Goal: Information Seeking & Learning: Compare options

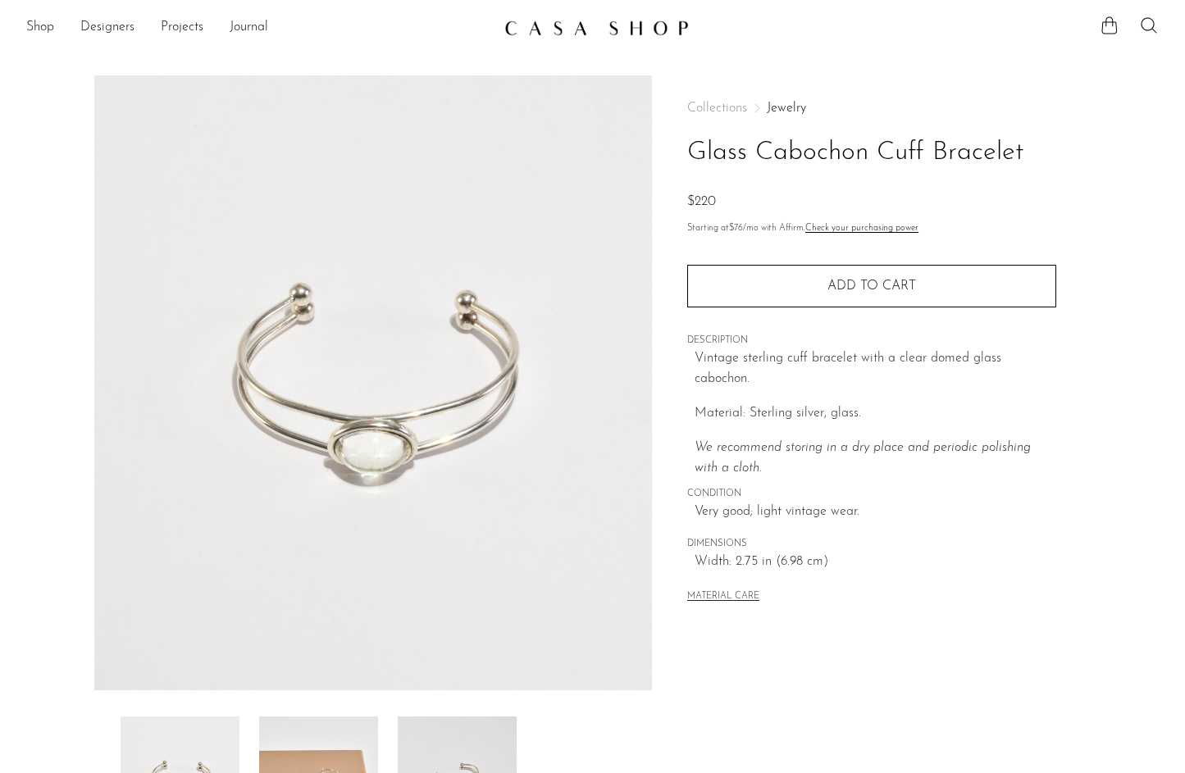
click at [781, 117] on div "Collections Jewelry Glass Cabochon Cuff Bracelet $220" at bounding box center [871, 158] width 369 height 112
click at [781, 109] on link "Jewelry" at bounding box center [786, 108] width 39 height 13
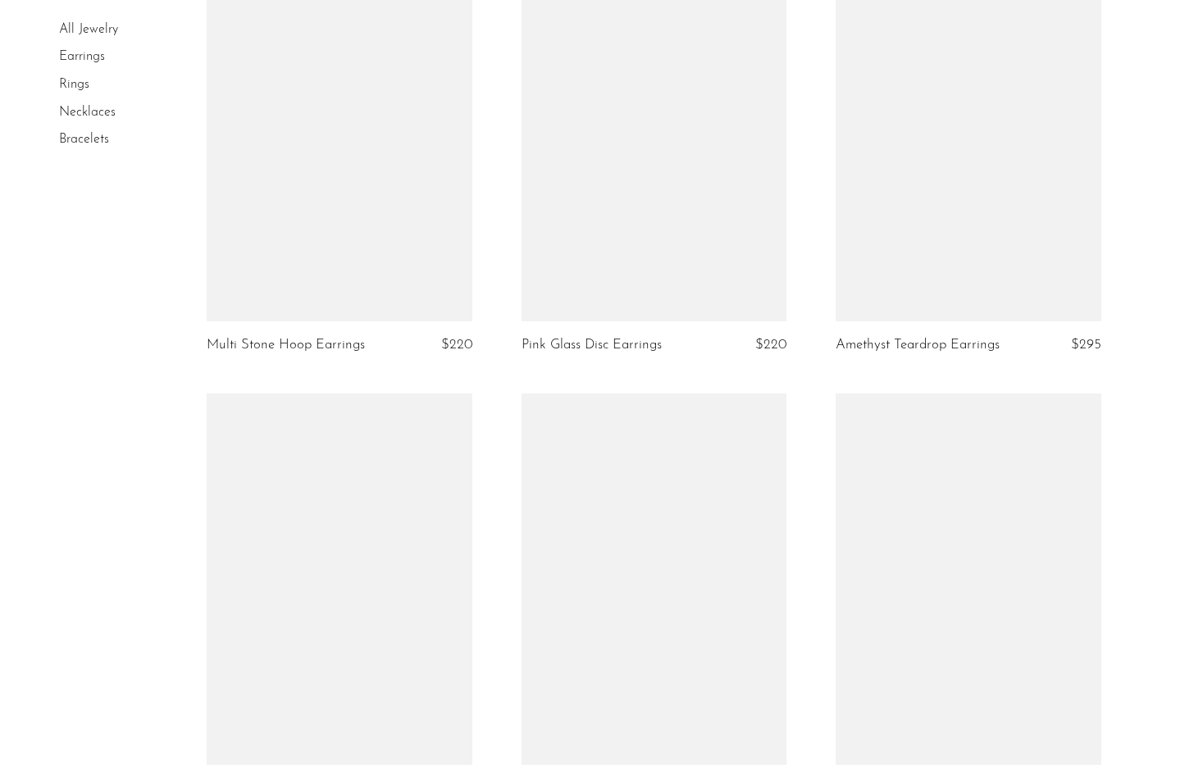
scroll to position [3069, 0]
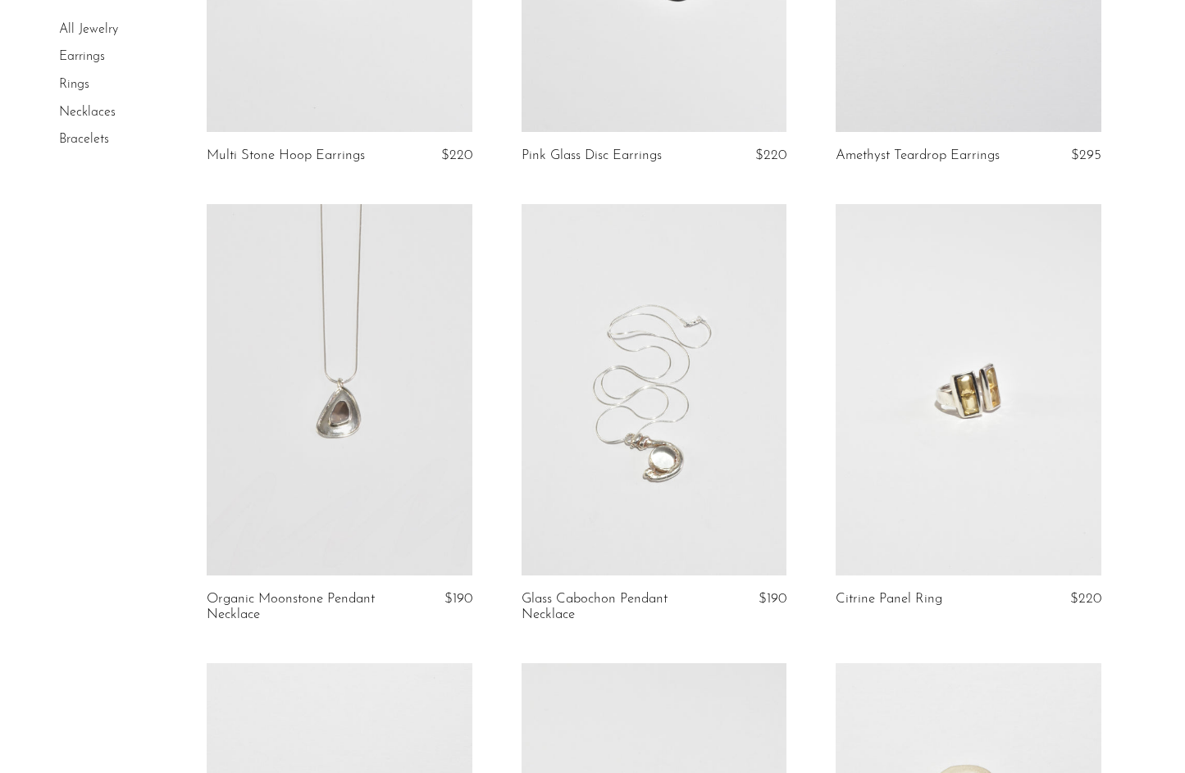
click at [379, 358] on link at bounding box center [339, 390] width 265 height 372
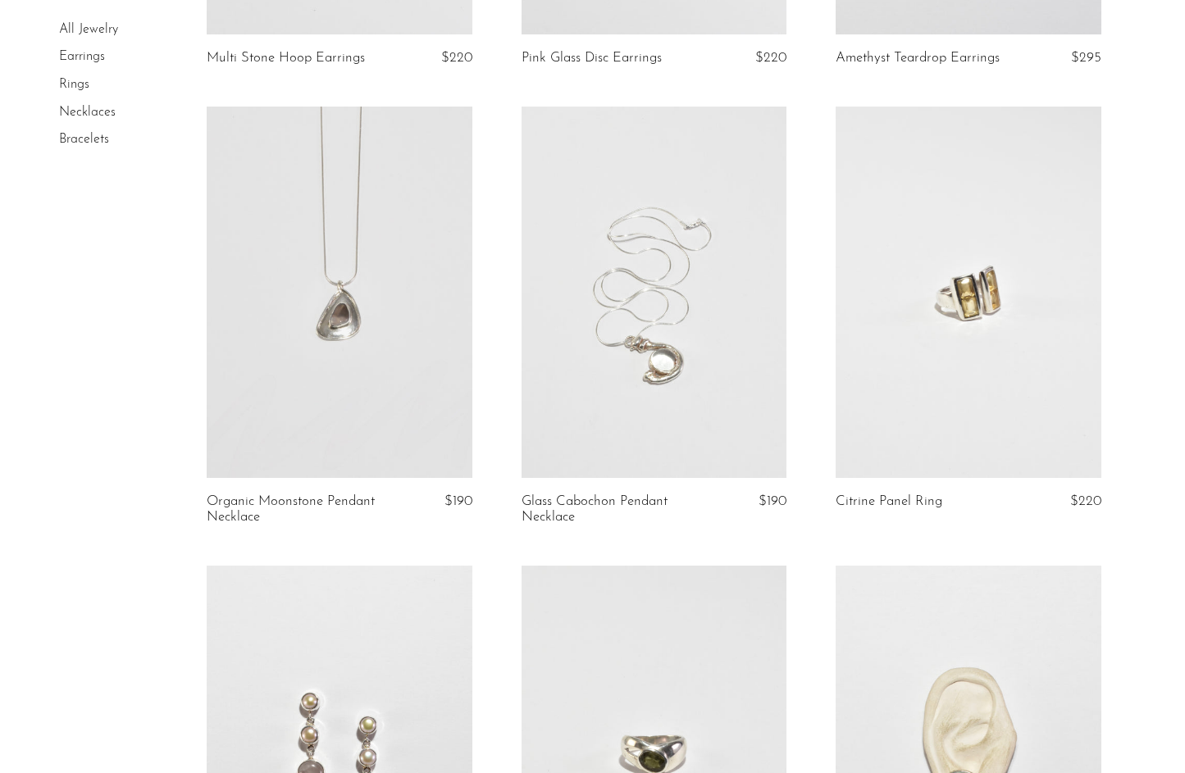
scroll to position [3233, 0]
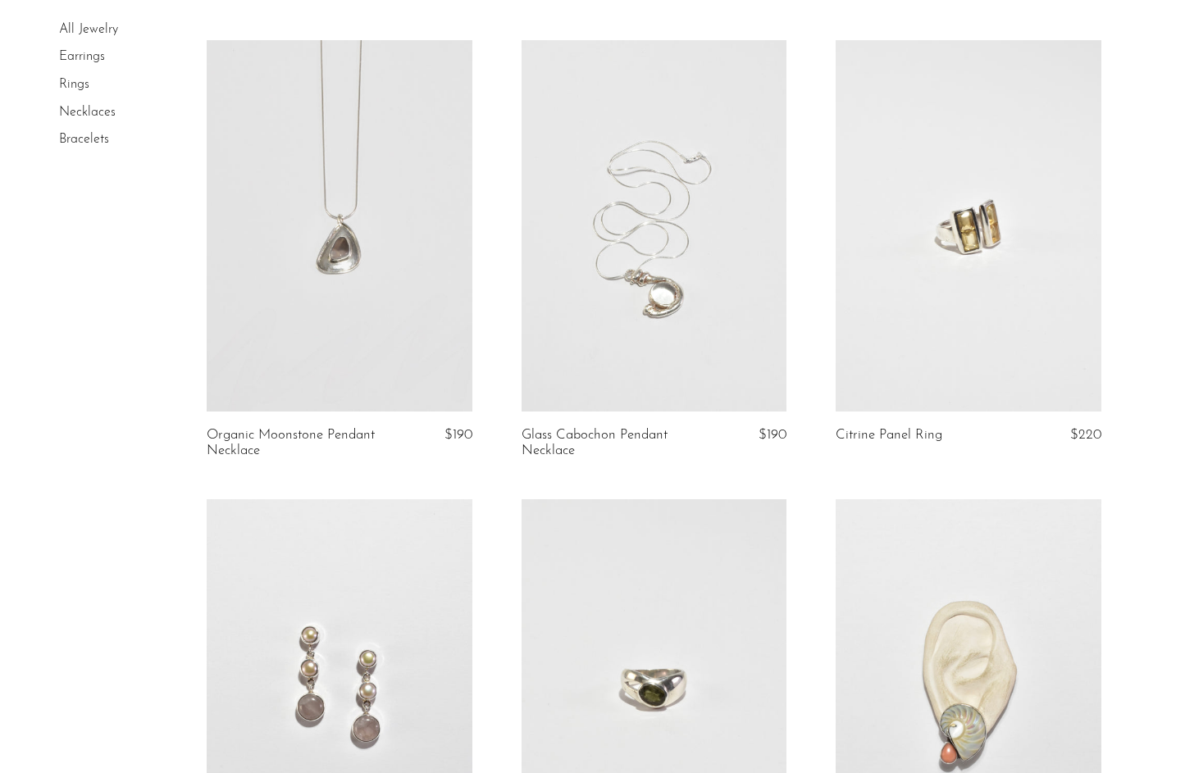
click at [709, 280] on link at bounding box center [654, 226] width 265 height 372
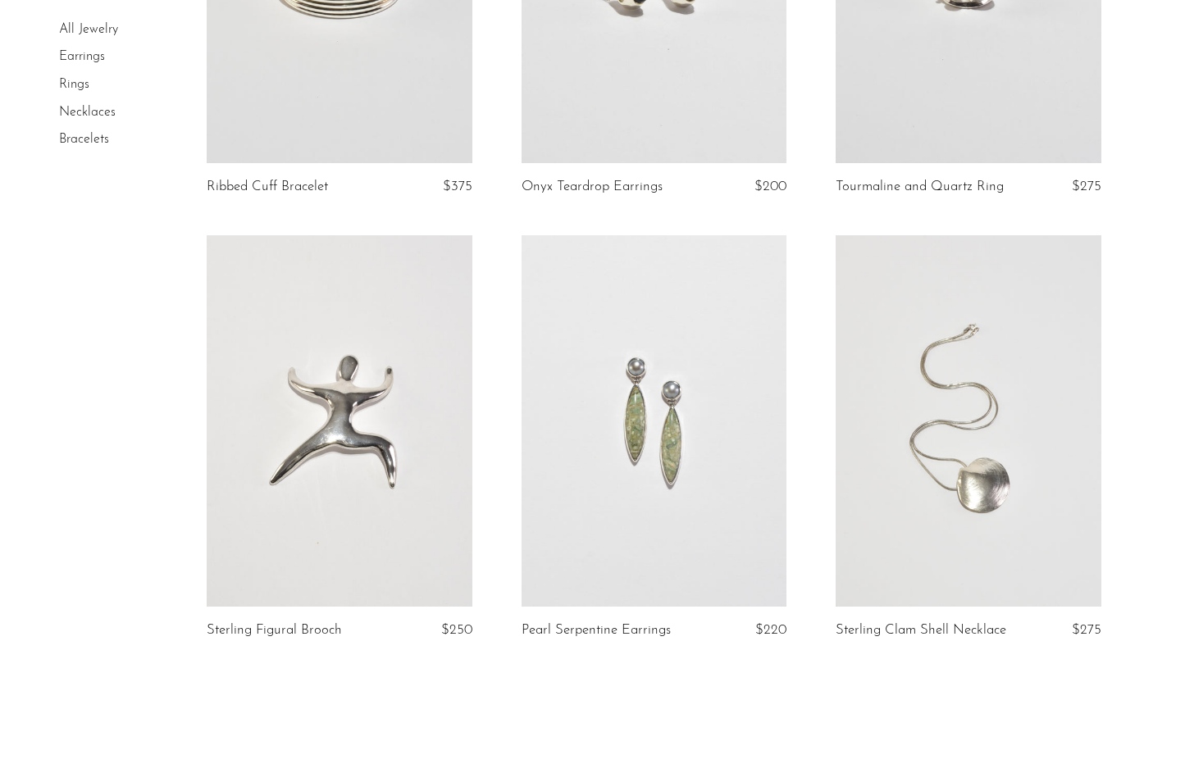
scroll to position [5072, 0]
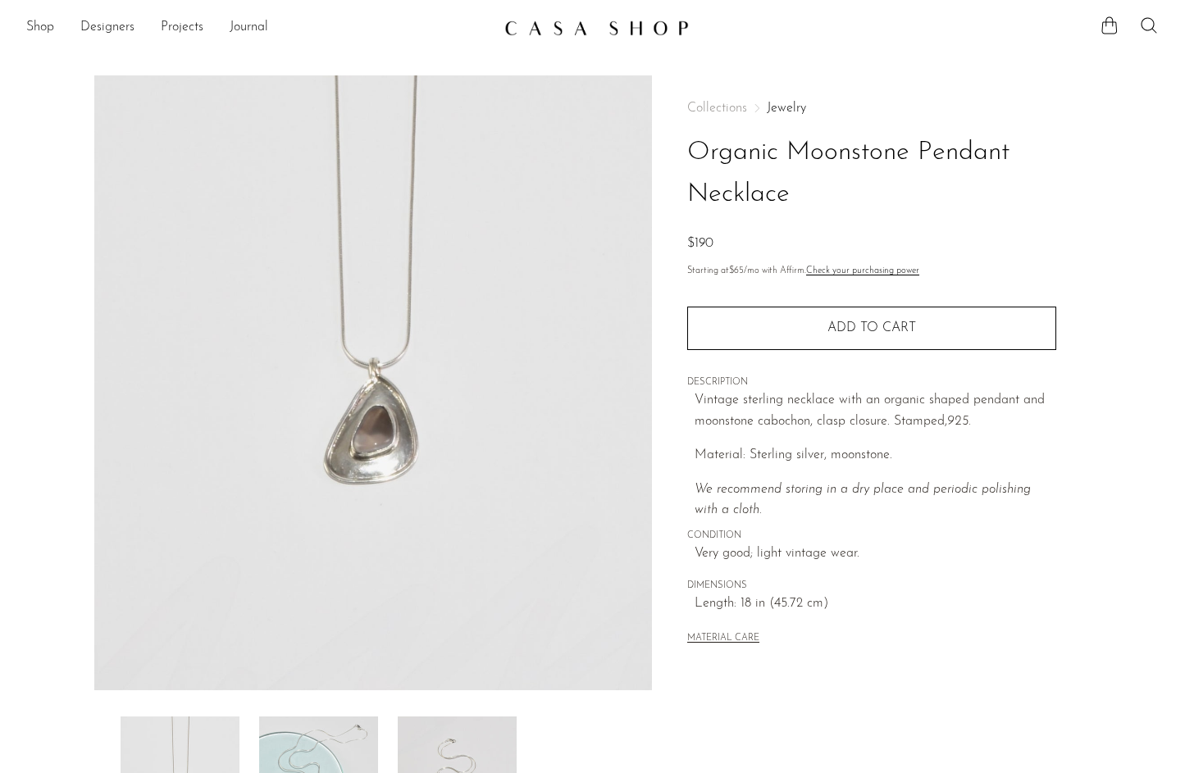
scroll to position [294, 0]
